Goal: Transaction & Acquisition: Download file/media

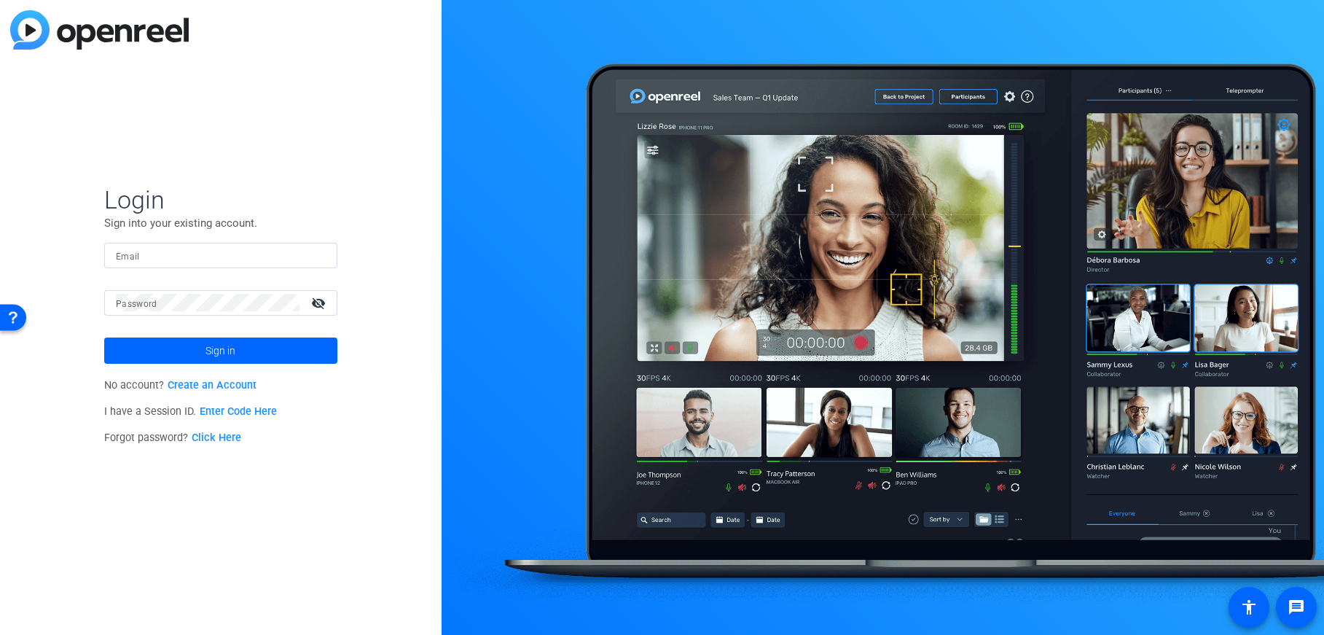
click at [185, 259] on input "Email" at bounding box center [221, 254] width 210 height 17
click at [165, 257] on input "Email" at bounding box center [221, 254] width 210 height 17
type input "andy.allbee@dxc.com"
click at [198, 352] on span at bounding box center [220, 350] width 233 height 35
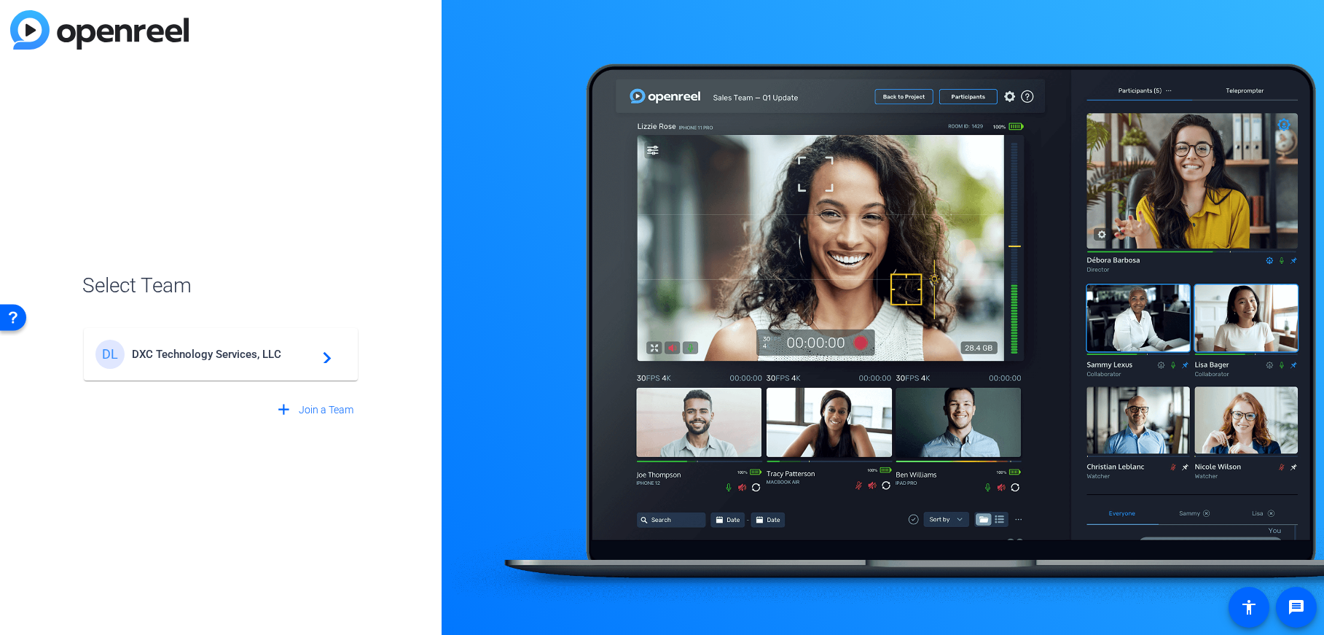
click at [254, 354] on span "DXC Technology Services, LLC" at bounding box center [223, 354] width 182 height 13
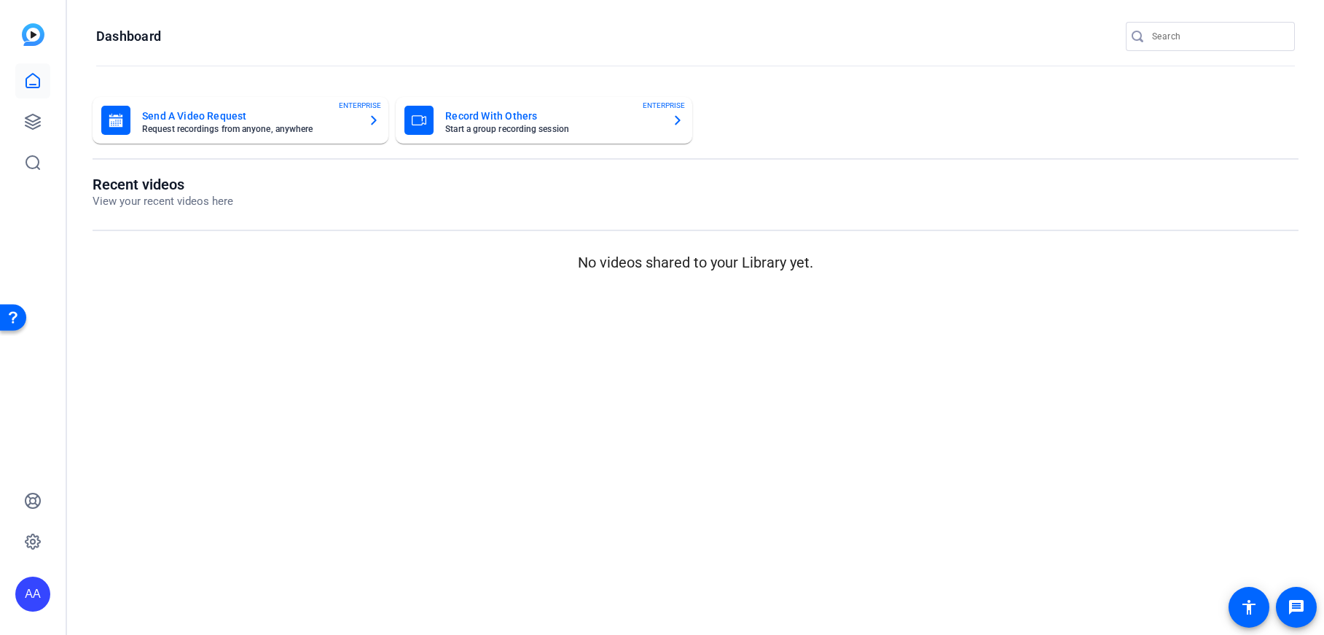
click at [36, 35] on img at bounding box center [33, 34] width 23 height 23
click at [32, 81] on icon at bounding box center [32, 80] width 17 height 17
click at [157, 186] on h1 "Recent videos" at bounding box center [163, 184] width 141 height 17
click at [657, 257] on p "No videos shared to your Library yet." at bounding box center [696, 262] width 1206 height 22
click at [479, 113] on mat-card-title "Record With Others" at bounding box center [552, 115] width 214 height 17
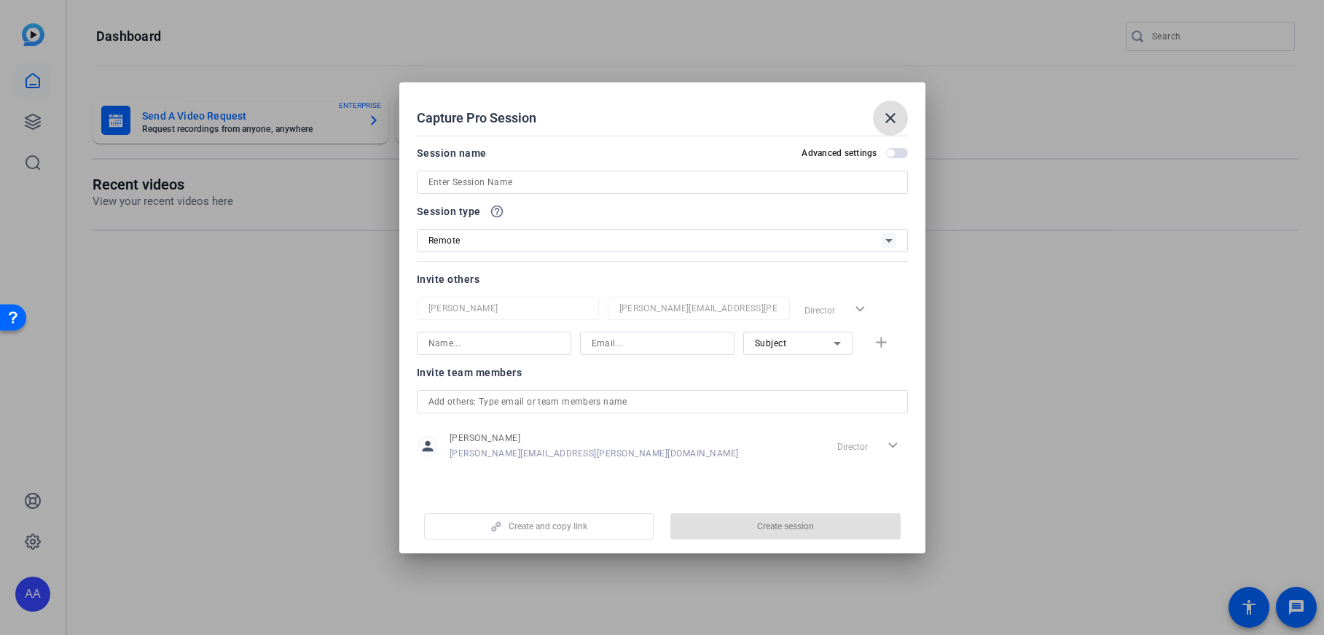
click at [885, 114] on mat-icon "close" at bounding box center [890, 117] width 17 height 17
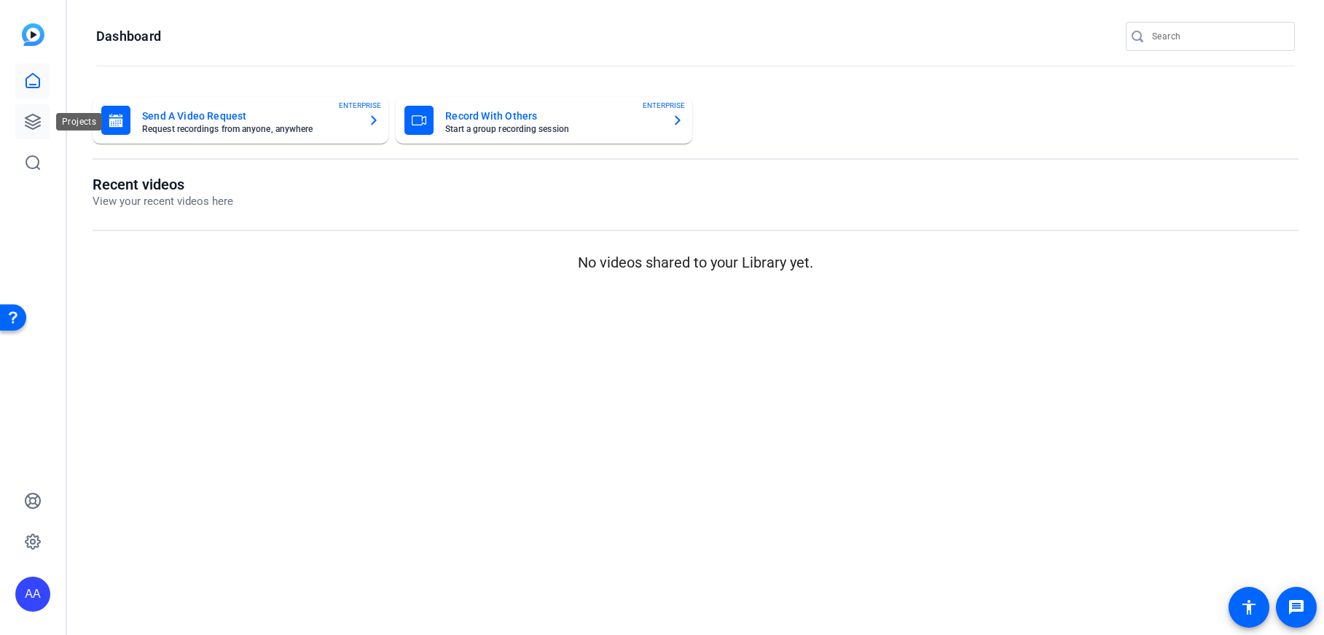
click at [34, 122] on icon at bounding box center [32, 121] width 17 height 17
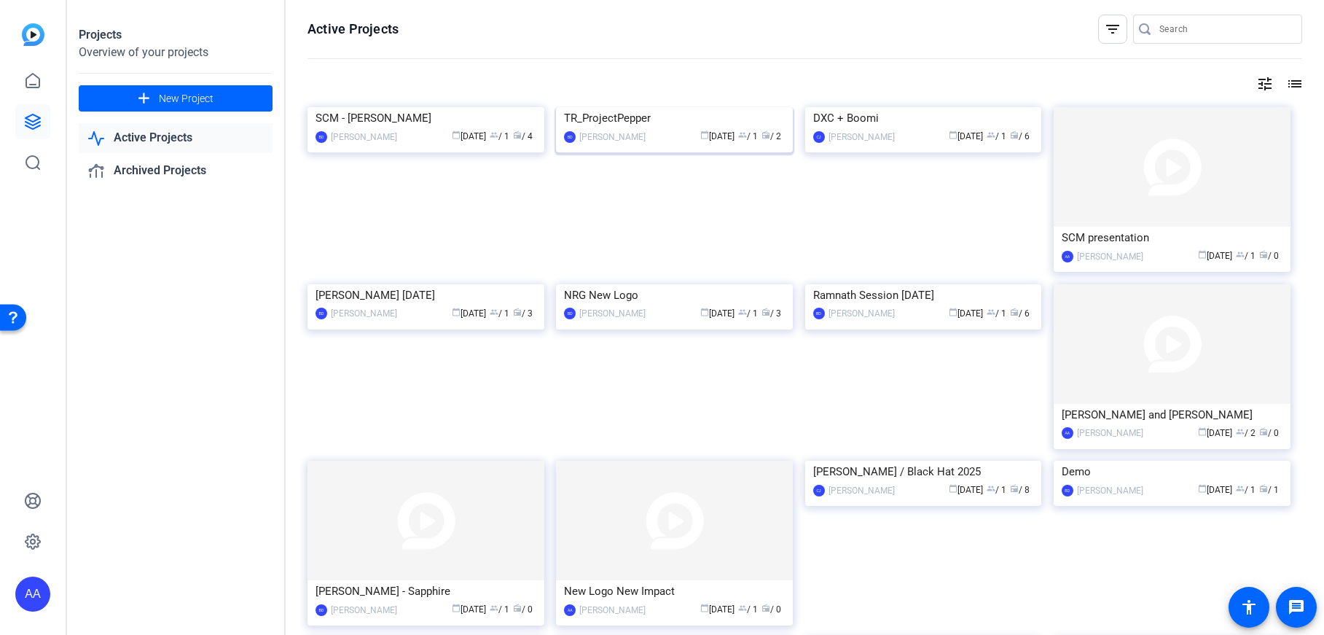
click at [663, 107] on img at bounding box center [674, 107] width 237 height 0
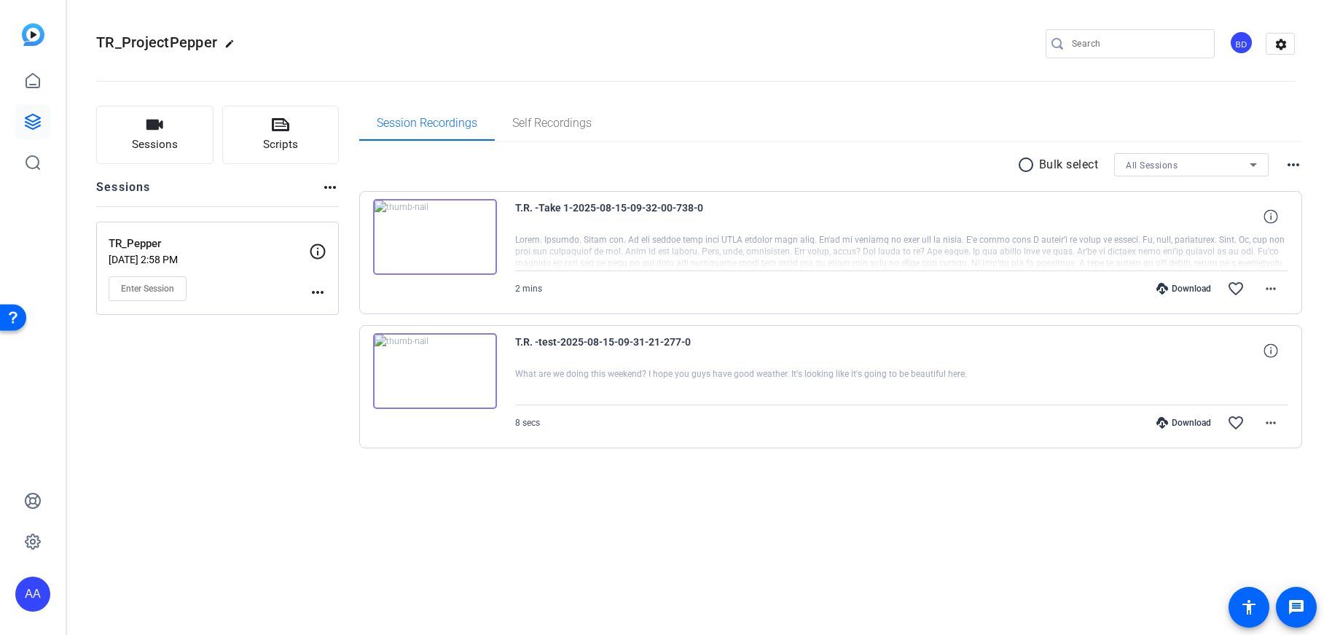
click at [433, 238] on img at bounding box center [435, 237] width 124 height 76
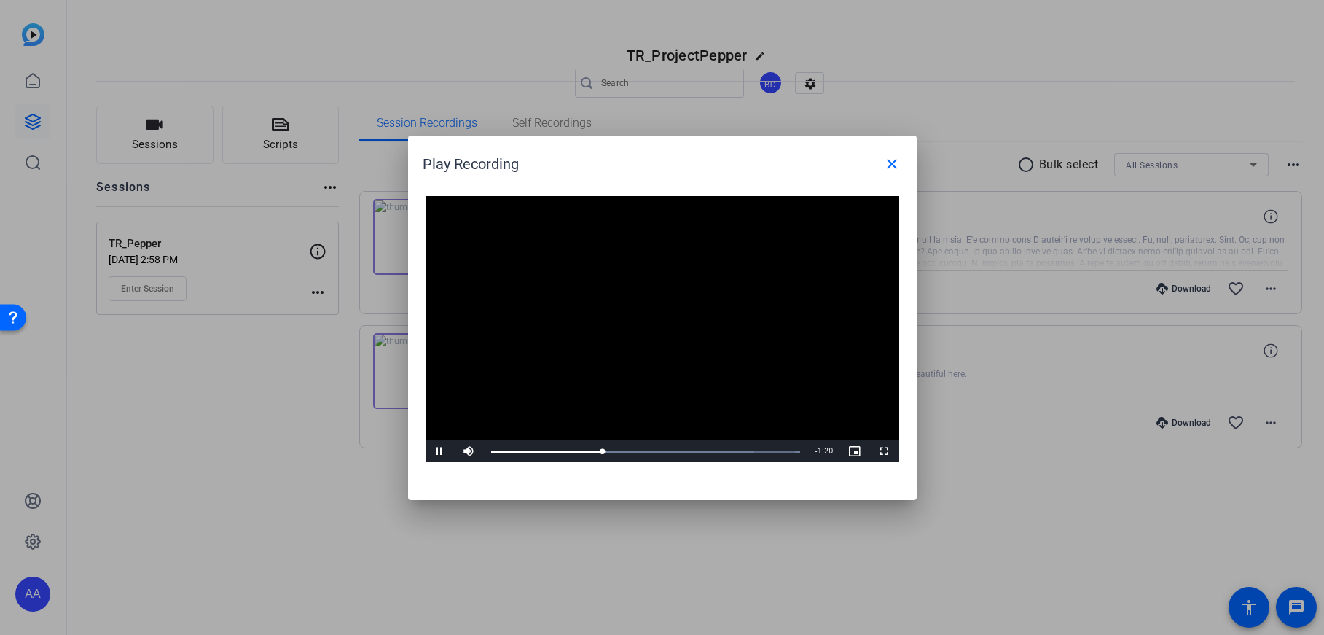
drag, startPoint x: 721, startPoint y: 146, endPoint x: 407, endPoint y: 195, distance: 317.1
click at [0, 0] on openreel-play-recording-popup "Play Recording close Video Player is loading. Play Video Pause Mute Current Tim…" at bounding box center [0, 0] width 0 height 0
click at [704, 452] on div "1:26" at bounding box center [600, 452] width 219 height 4
click at [697, 447] on div "Loaded : 100.00% 1:23 1:23" at bounding box center [646, 451] width 324 height 22
click at [697, 450] on div "1:25" at bounding box center [596, 452] width 211 height 4
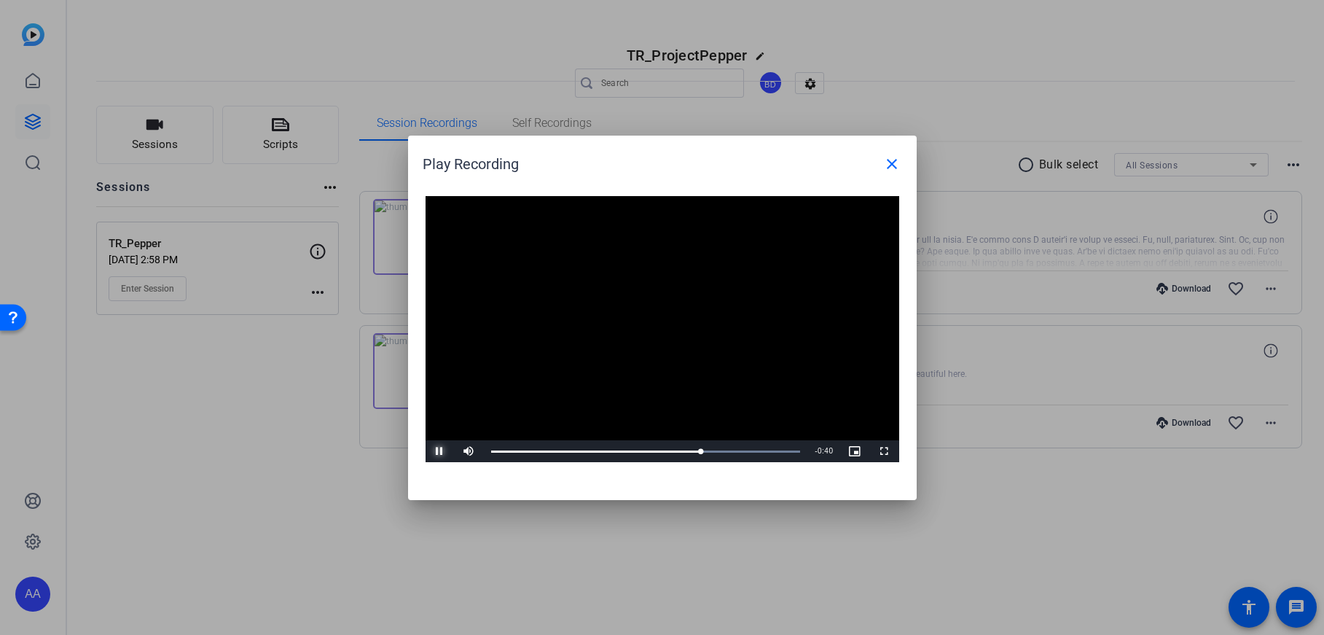
click at [440, 451] on span "Video Player" at bounding box center [439, 451] width 29 height 0
click at [887, 164] on mat-icon "close" at bounding box center [891, 163] width 17 height 17
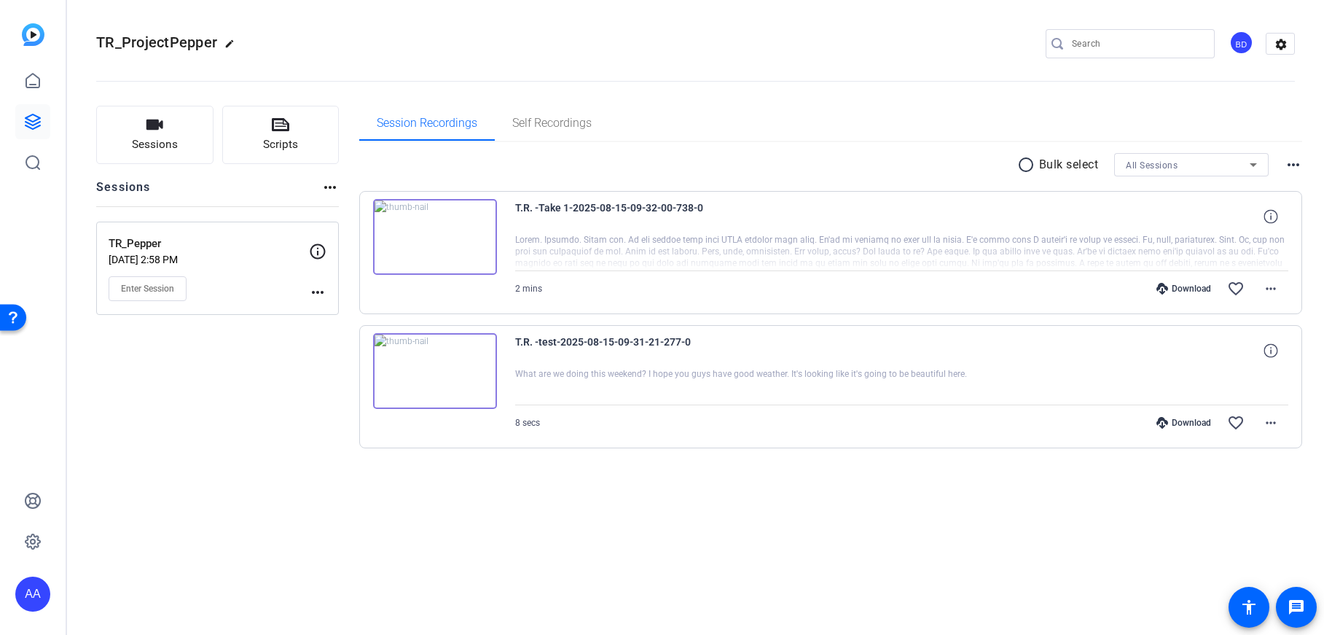
click at [1176, 283] on div "Download" at bounding box center [1183, 289] width 69 height 12
click at [1273, 283] on mat-icon "more_horiz" at bounding box center [1270, 288] width 17 height 17
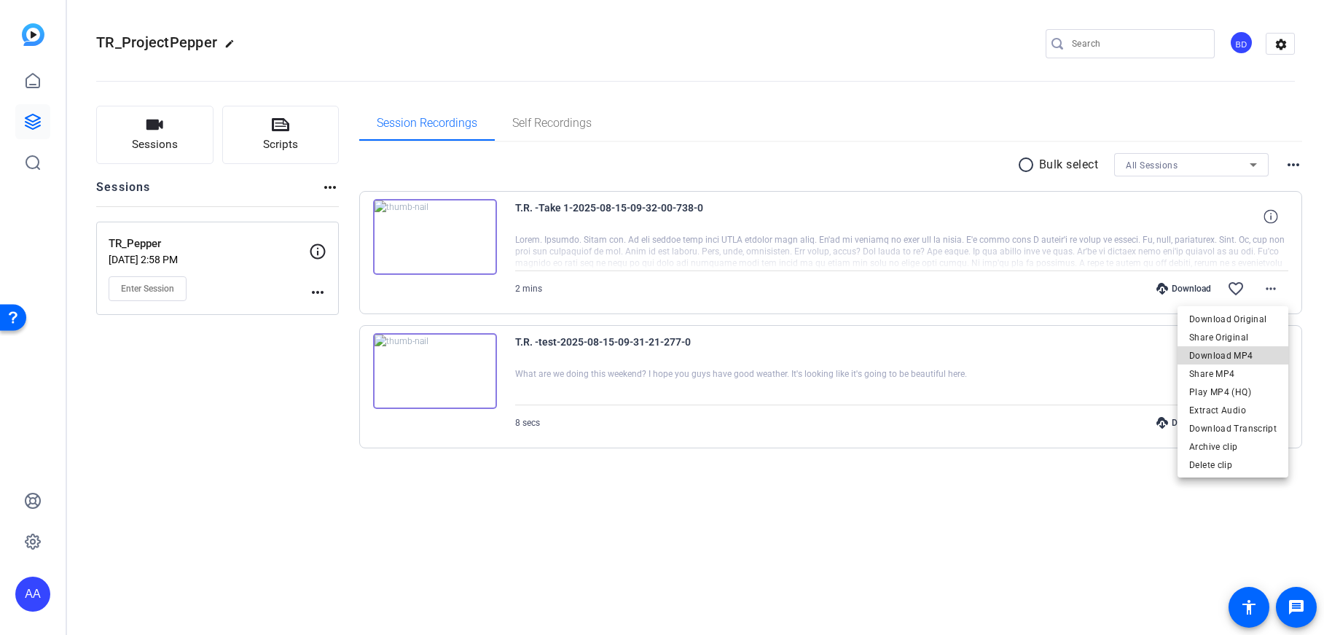
click at [1239, 351] on span "Download MP4" at bounding box center [1232, 355] width 87 height 17
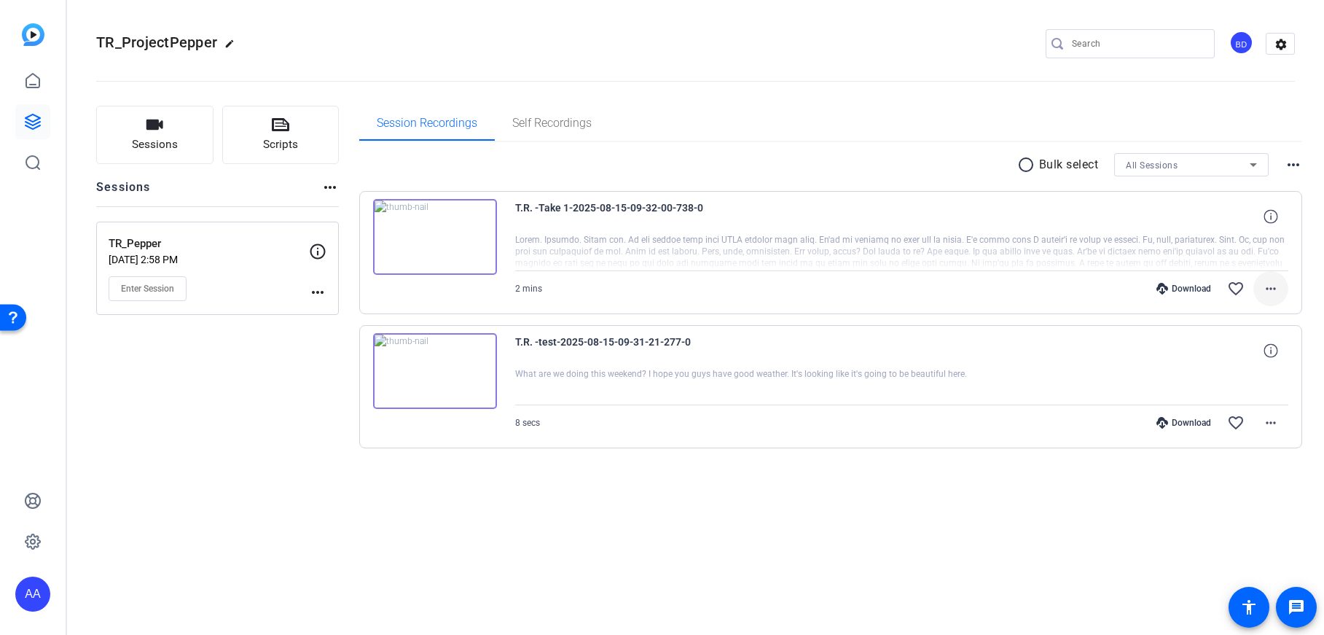
click at [1265, 284] on mat-icon "more_horiz" at bounding box center [1270, 288] width 17 height 17
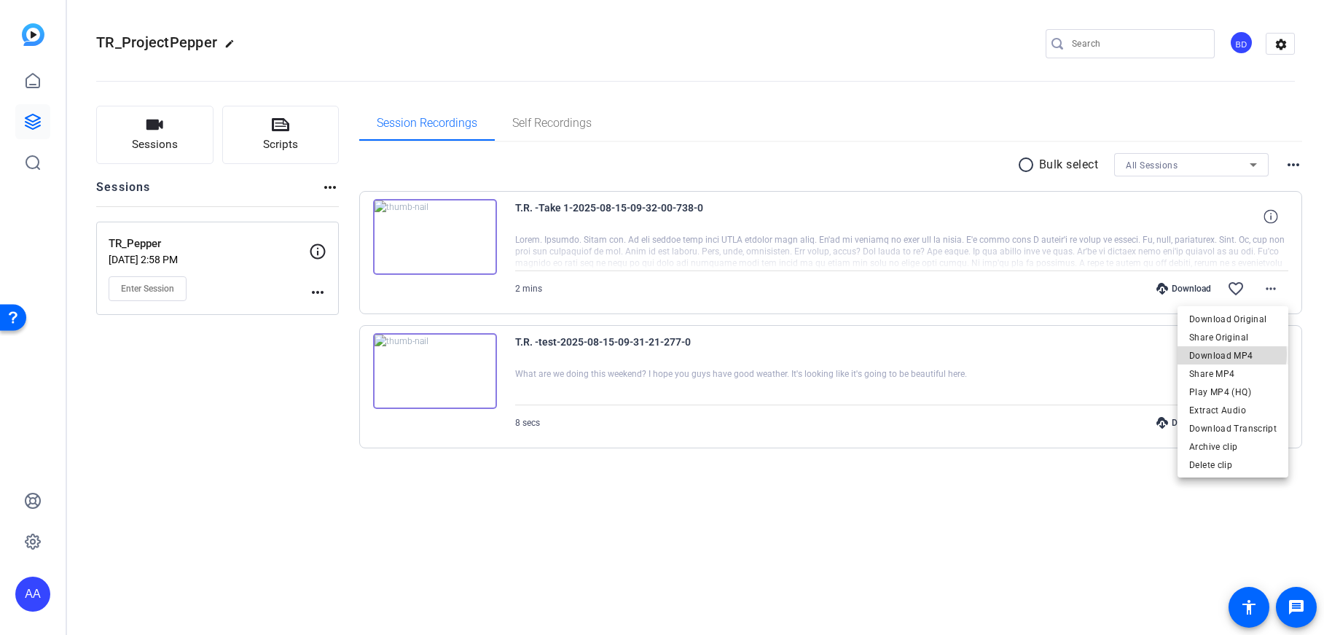
click at [1217, 353] on span "Download MP4" at bounding box center [1232, 355] width 87 height 17
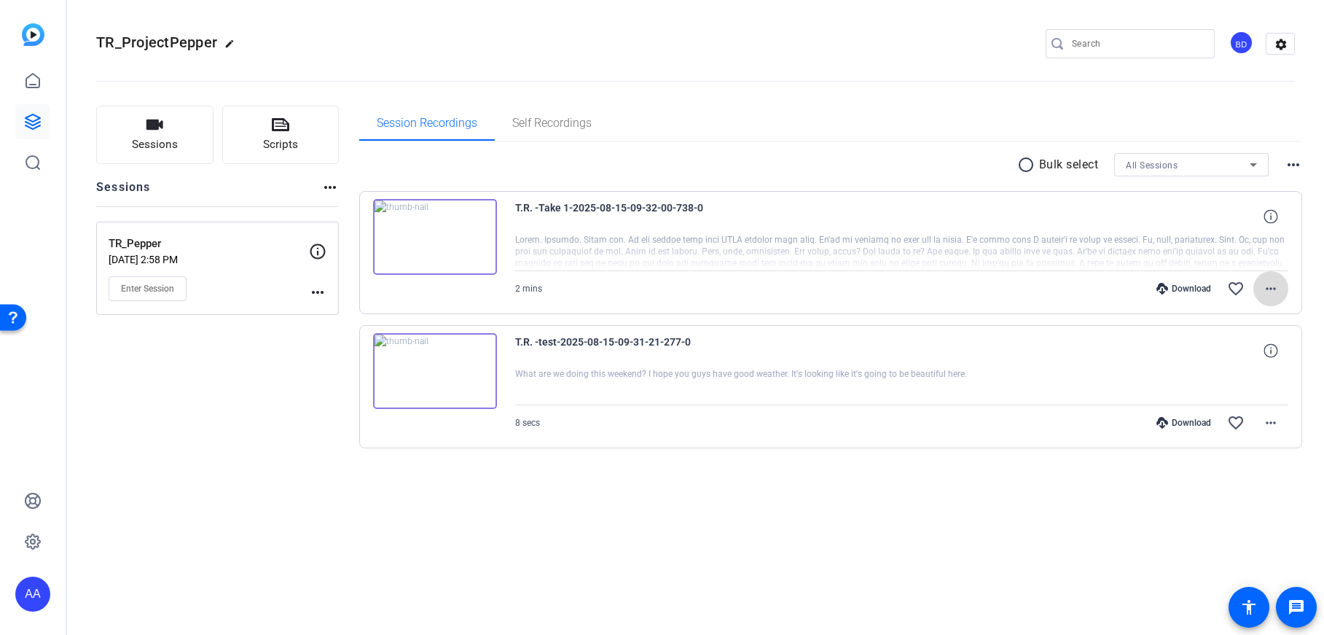
click at [1266, 288] on mat-icon "more_horiz" at bounding box center [1270, 288] width 17 height 17
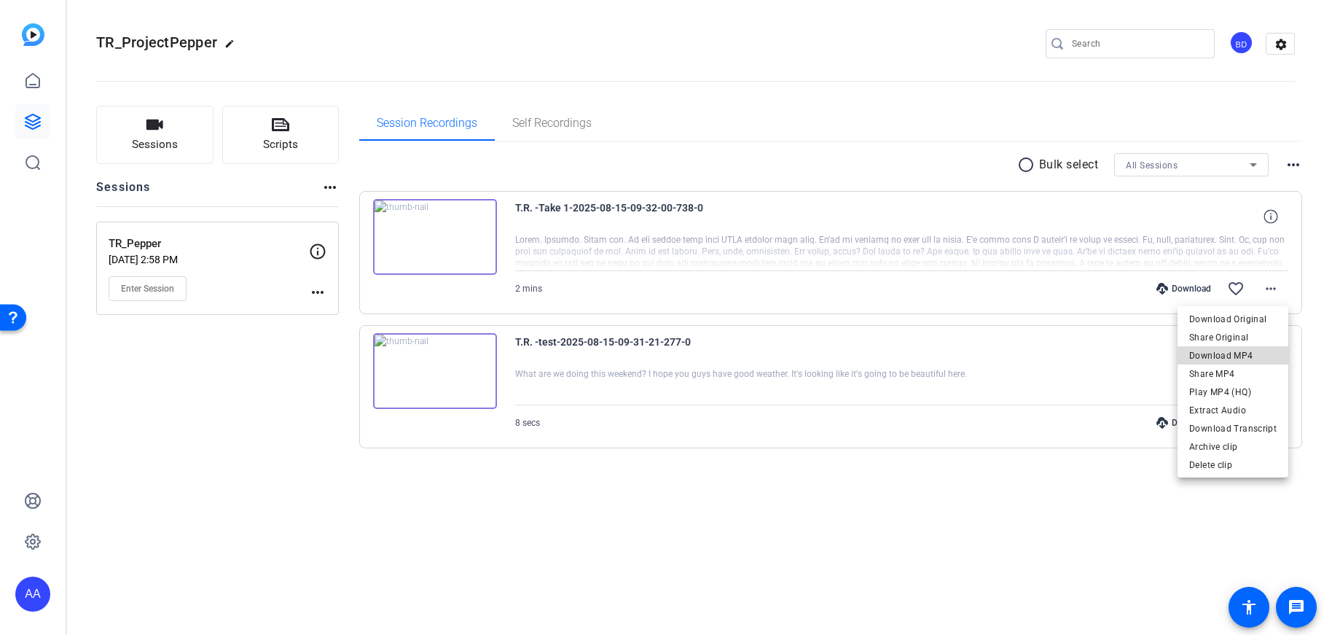
click at [1236, 352] on span "Download MP4" at bounding box center [1232, 355] width 87 height 17
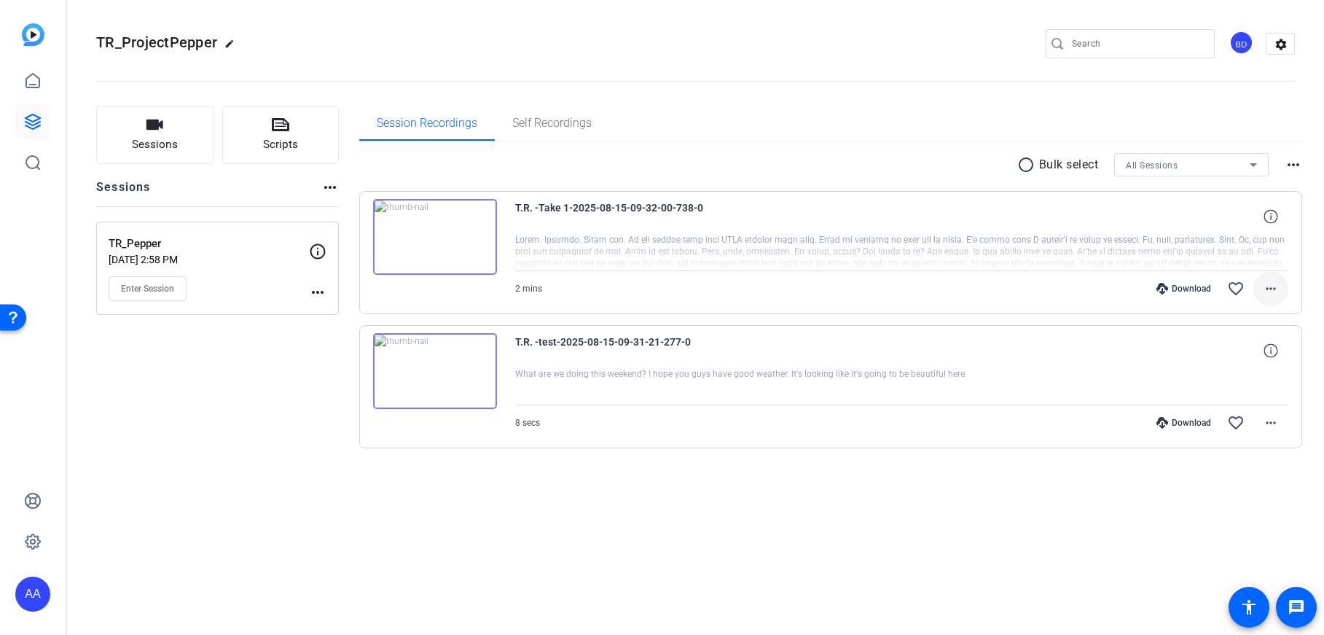
click at [1270, 284] on mat-icon "more_horiz" at bounding box center [1270, 288] width 17 height 17
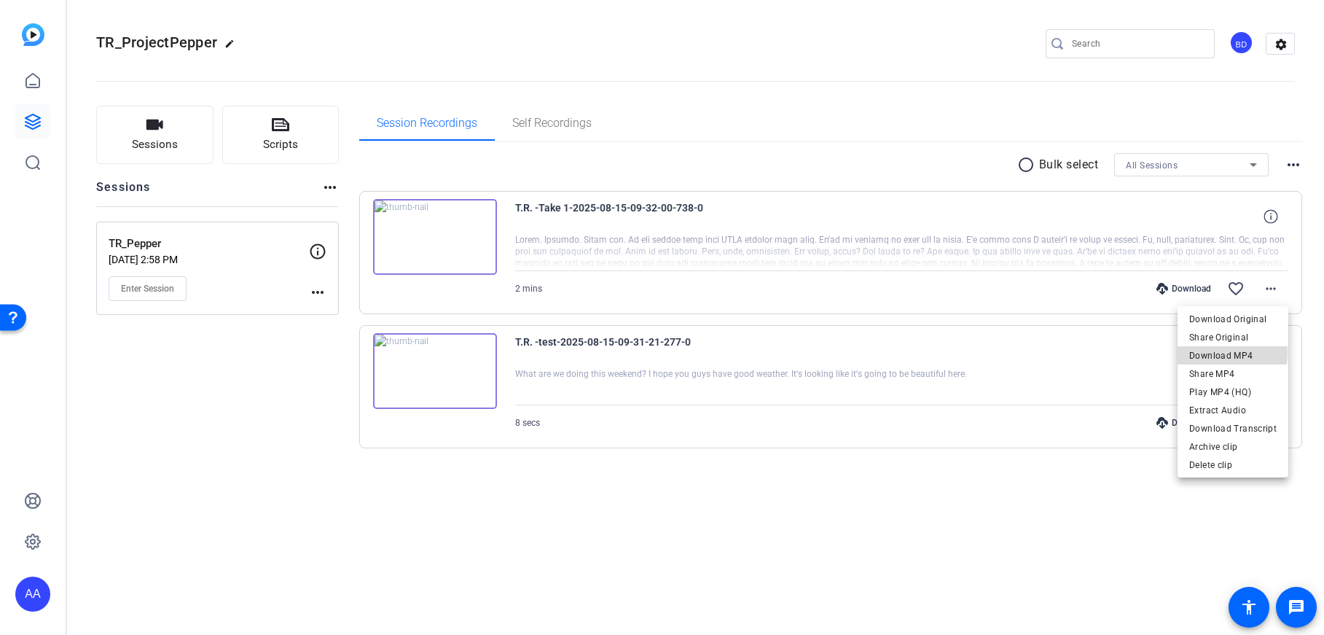
click at [1217, 352] on span "Download MP4" at bounding box center [1232, 355] width 87 height 17
